Goal: Find specific page/section: Find specific page/section

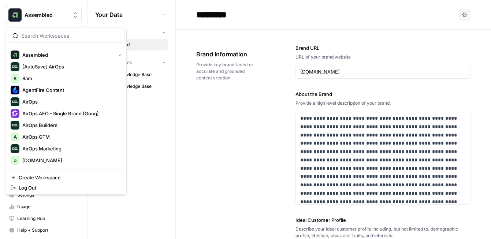
scroll to position [281, 0]
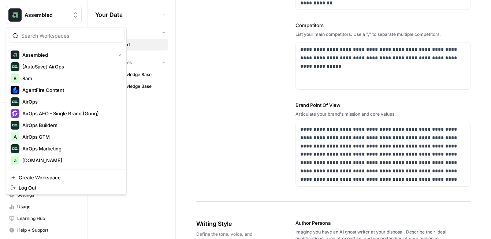
click at [25, 15] on span "Assembled" at bounding box center [47, 14] width 44 height 7
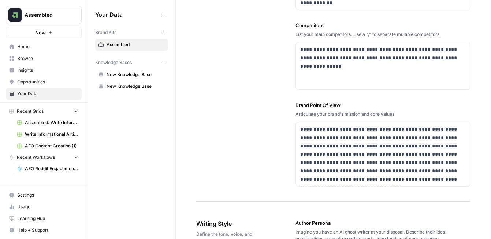
click at [25, 15] on span "Assembled" at bounding box center [47, 14] width 44 height 7
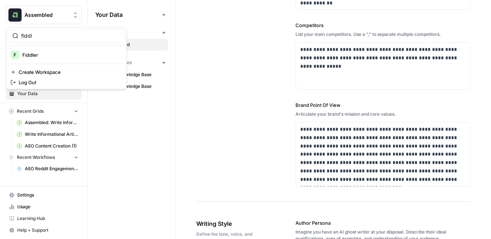
type input "fiddl"
click at [24, 55] on span "Fiddler" at bounding box center [70, 54] width 97 height 7
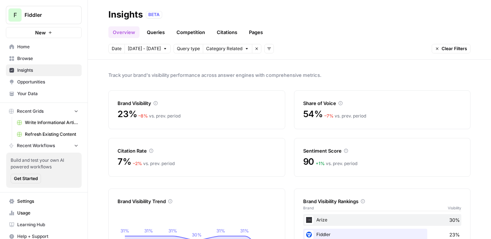
click at [56, 83] on span "Opportunities" at bounding box center [47, 82] width 61 height 7
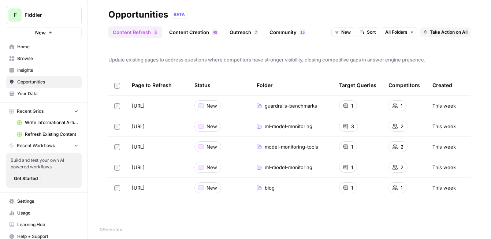
click at [55, 72] on span "Insights" at bounding box center [47, 70] width 61 height 7
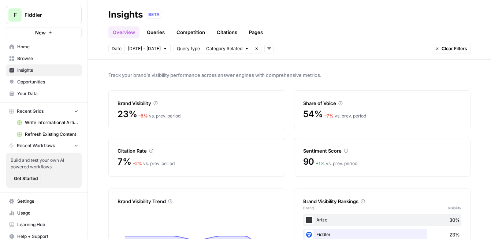
click at [159, 33] on link "Queries" at bounding box center [155, 32] width 27 height 12
